Goal: Task Accomplishment & Management: Use online tool/utility

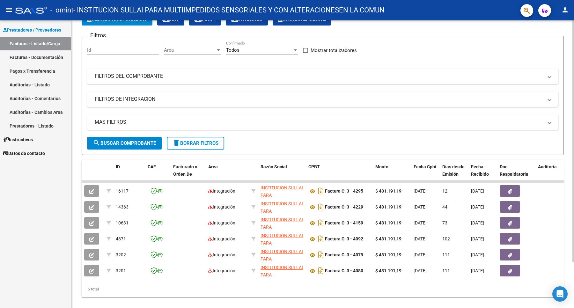
scroll to position [55, 0]
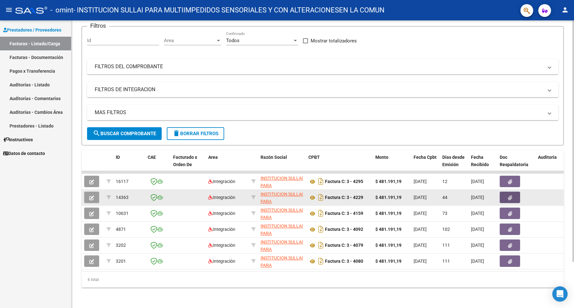
click at [509, 195] on icon "button" at bounding box center [510, 197] width 4 height 5
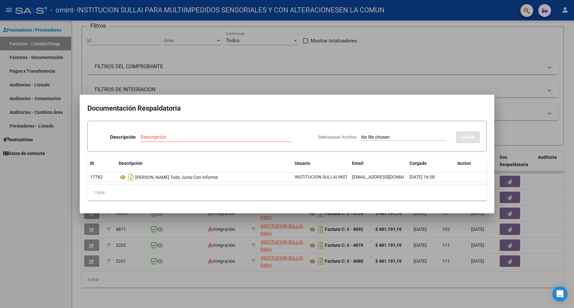
click at [508, 207] on div at bounding box center [287, 154] width 574 height 308
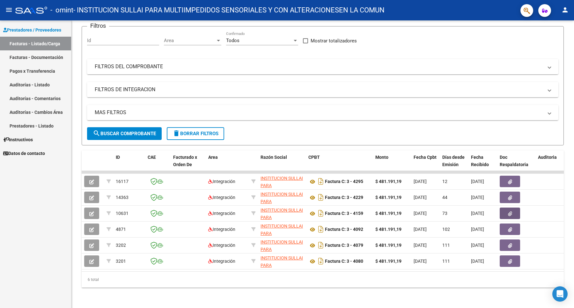
click at [508, 211] on icon "button" at bounding box center [510, 213] width 4 height 5
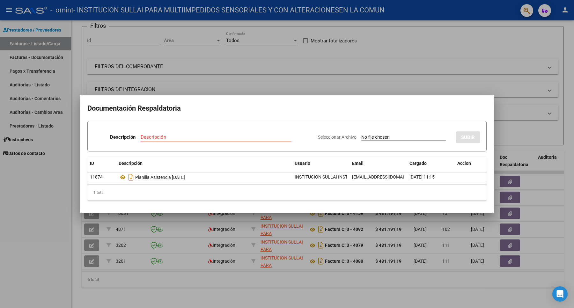
click at [510, 222] on div at bounding box center [287, 154] width 574 height 308
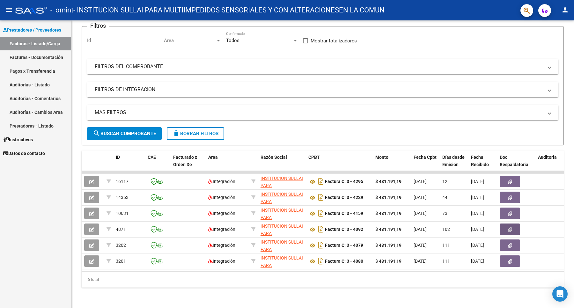
click at [510, 227] on icon "button" at bounding box center [510, 229] width 4 height 5
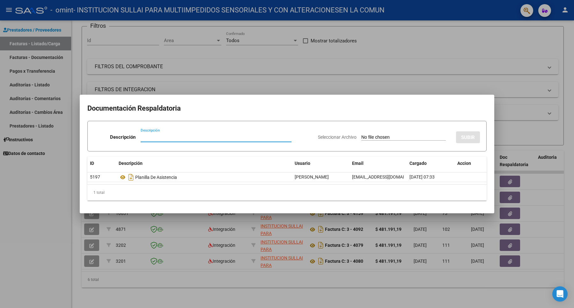
click at [511, 238] on div at bounding box center [287, 154] width 574 height 308
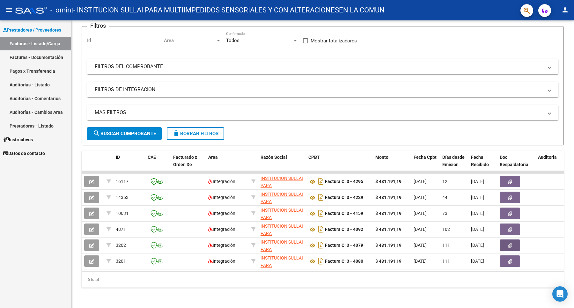
click at [511, 243] on icon "button" at bounding box center [510, 245] width 4 height 5
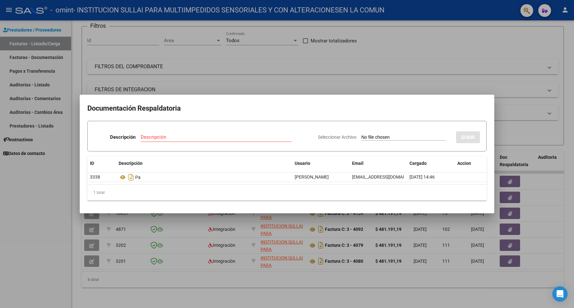
click at [509, 255] on div at bounding box center [287, 154] width 574 height 308
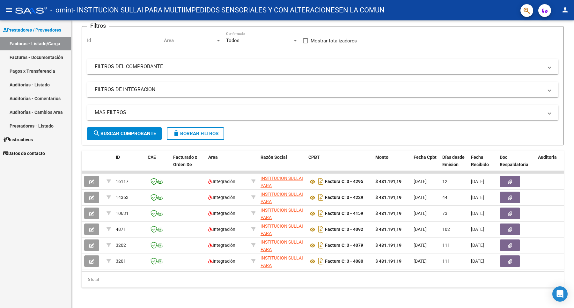
click at [509, 259] on icon "button" at bounding box center [510, 261] width 4 height 5
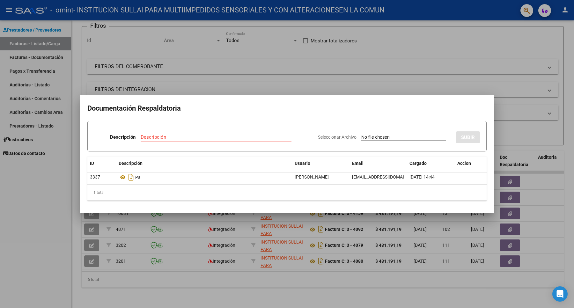
click at [540, 254] on div at bounding box center [287, 154] width 574 height 308
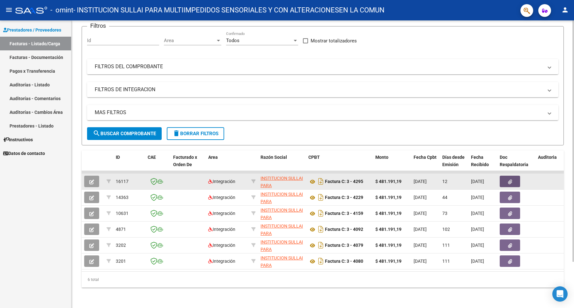
click at [509, 179] on icon "button" at bounding box center [510, 181] width 4 height 5
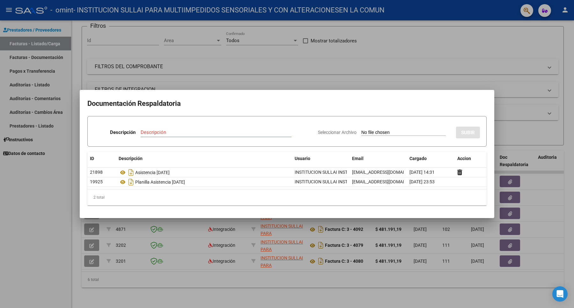
click at [505, 280] on div at bounding box center [287, 154] width 574 height 308
